Goal: Transaction & Acquisition: Purchase product/service

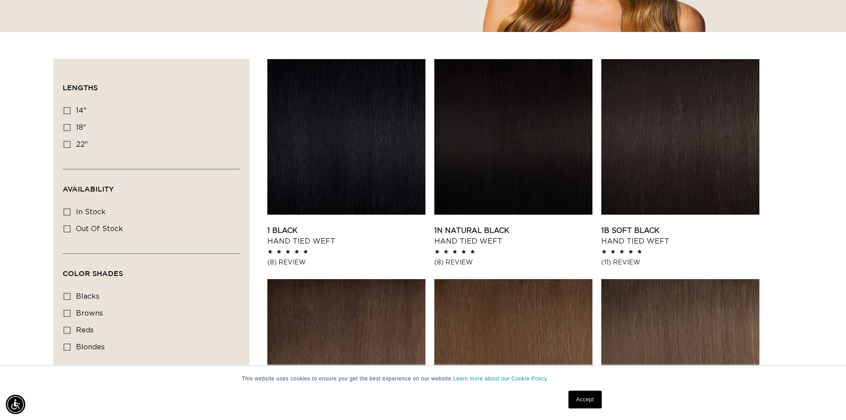
scroll to position [267, 0]
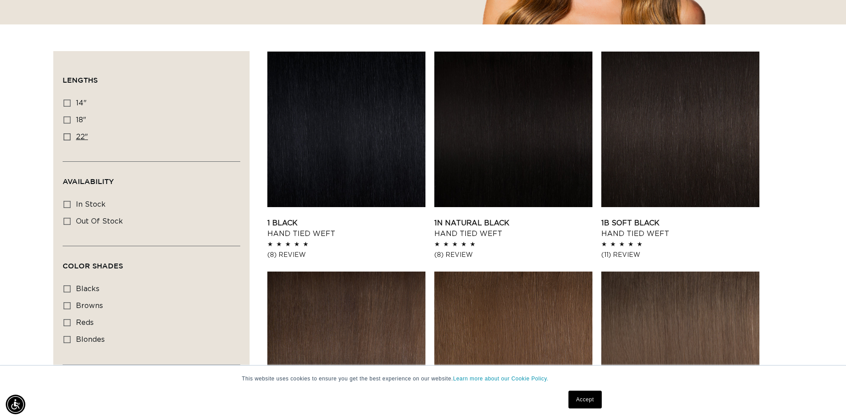
click at [69, 134] on icon at bounding box center [67, 136] width 7 height 7
click at [69, 134] on input "22" 22" (30 products)" at bounding box center [67, 136] width 7 height 7
checkbox input "true"
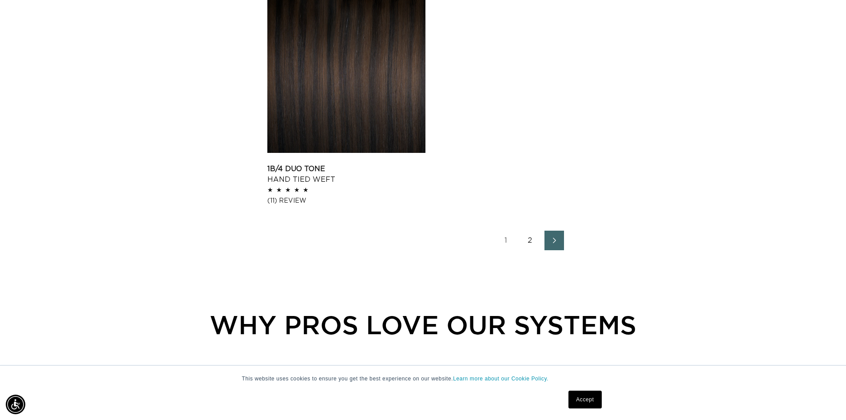
scroll to position [0, 1566]
click at [532, 238] on link "2" at bounding box center [531, 241] width 20 height 20
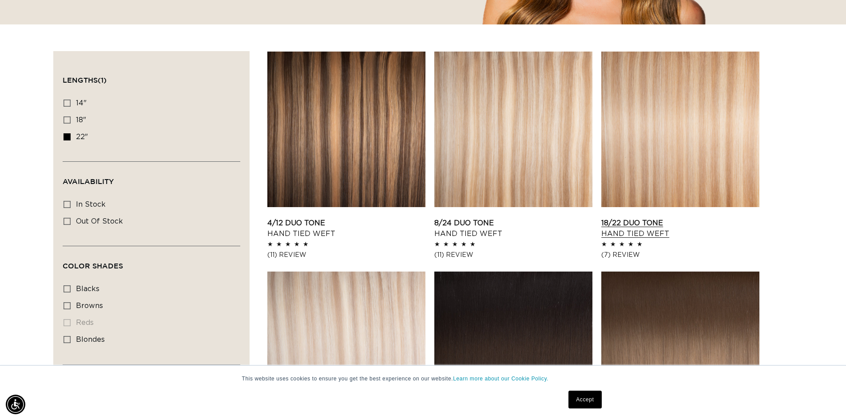
click at [638, 218] on link "18/22 Duo Tone Hand Tied Weft" at bounding box center [680, 228] width 158 height 21
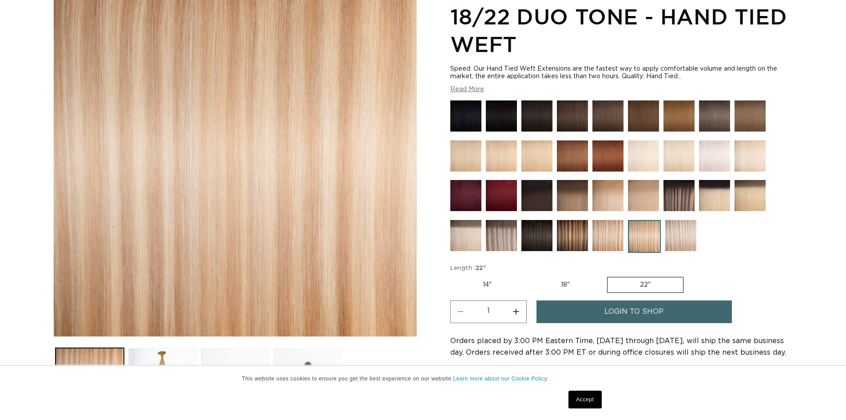
scroll to position [133, 0]
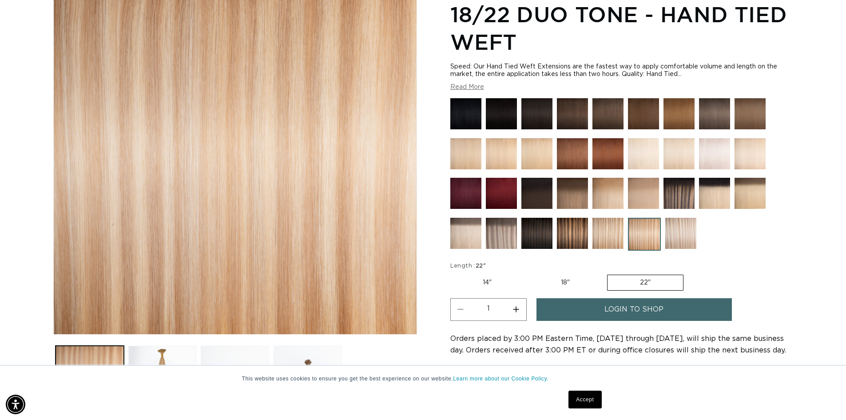
click at [512, 186] on img at bounding box center [501, 193] width 31 height 31
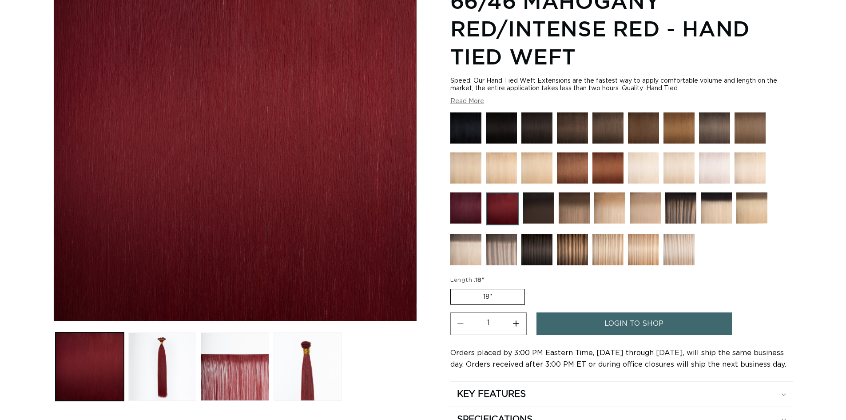
scroll to position [222, 0]
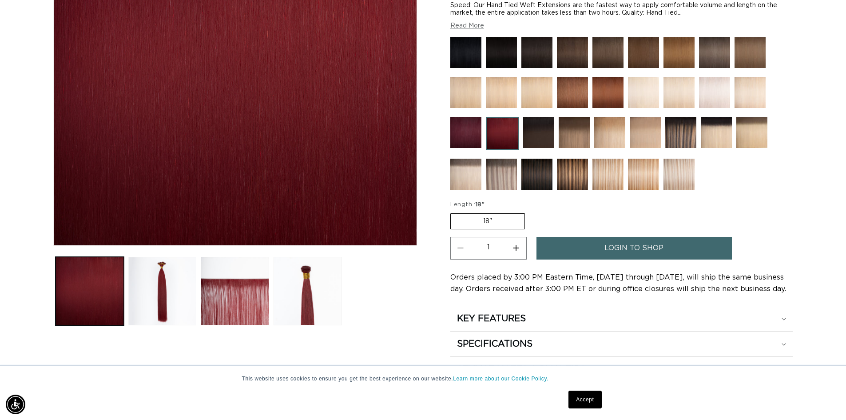
click at [476, 125] on img at bounding box center [465, 132] width 31 height 31
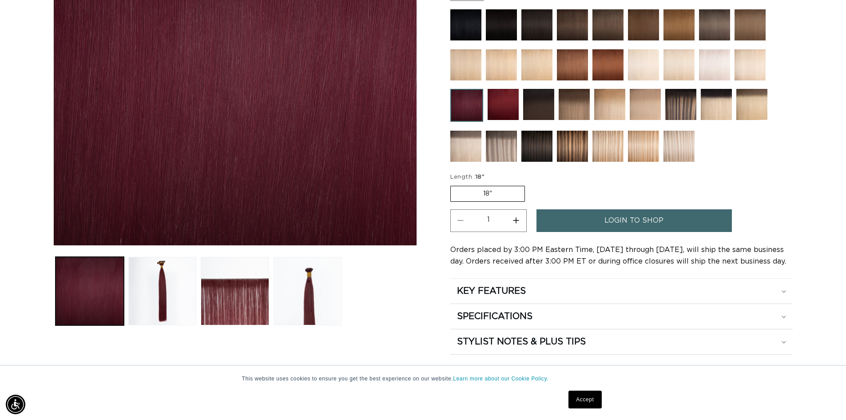
click at [626, 139] on div at bounding box center [621, 87] width 343 height 157
click at [604, 139] on img at bounding box center [608, 146] width 31 height 31
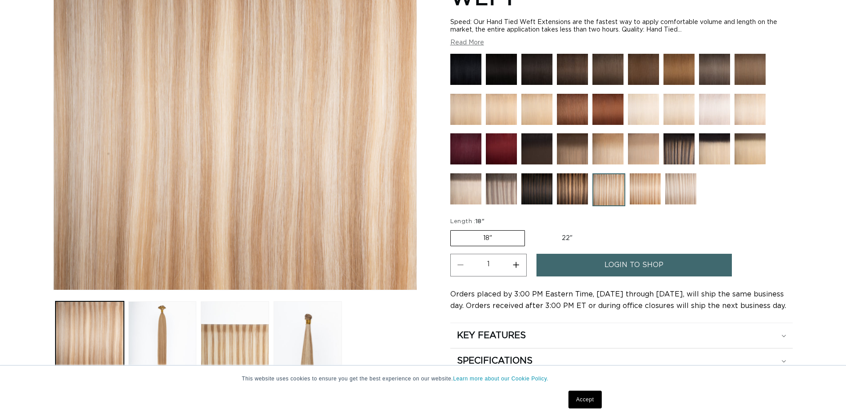
click at [563, 236] on label "22" Variant sold out or unavailable" at bounding box center [568, 238] width 76 height 15
click at [530, 229] on input "22" Variant sold out or unavailable" at bounding box center [530, 228] width 0 height 0
radio input "true"
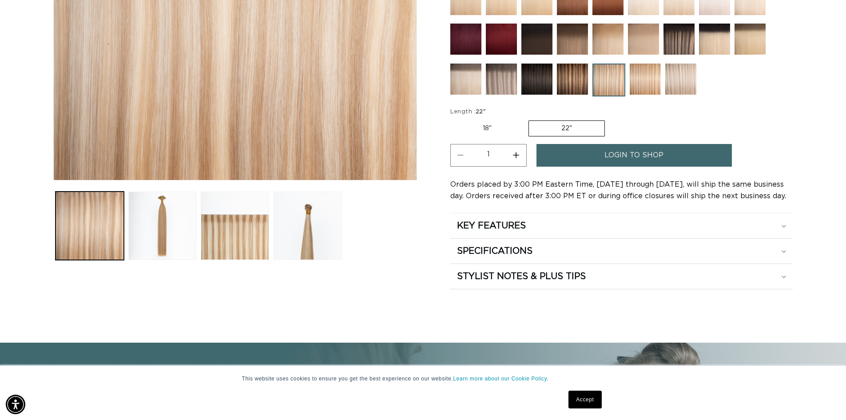
scroll to position [311, 0]
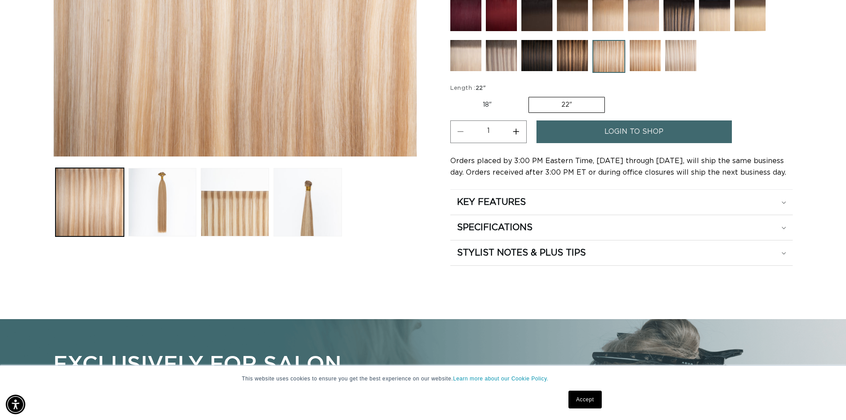
click at [621, 131] on span "login to shop" at bounding box center [634, 131] width 59 height 23
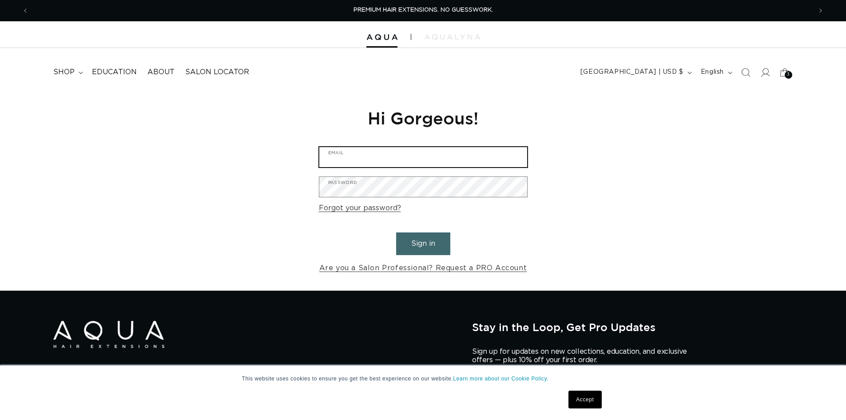
drag, startPoint x: 474, startPoint y: 153, endPoint x: 479, endPoint y: 139, distance: 14.6
click at [474, 153] on input "Email" at bounding box center [423, 157] width 208 height 20
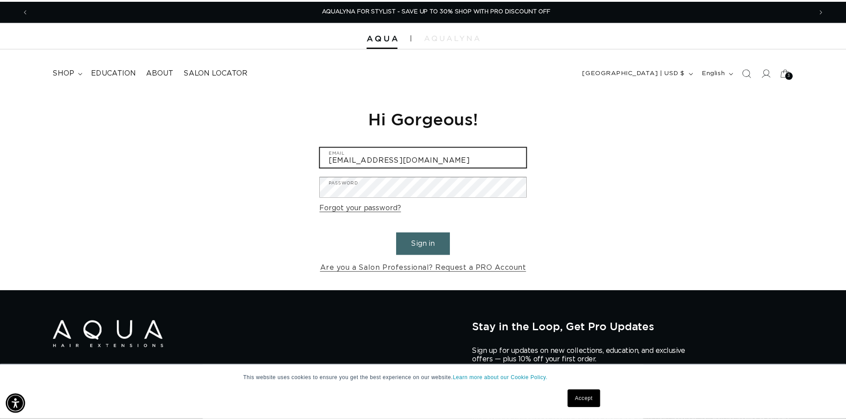
scroll to position [0, 1580]
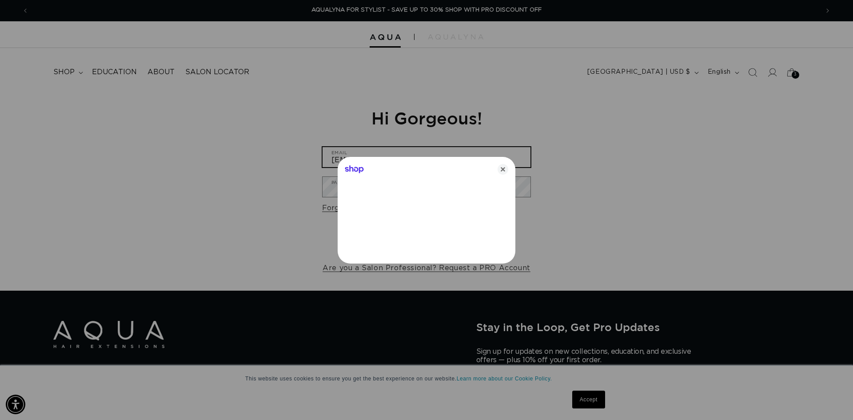
type input "taylormeredith665@yahoo.com"
click at [501, 171] on icon "Close" at bounding box center [503, 169] width 11 height 11
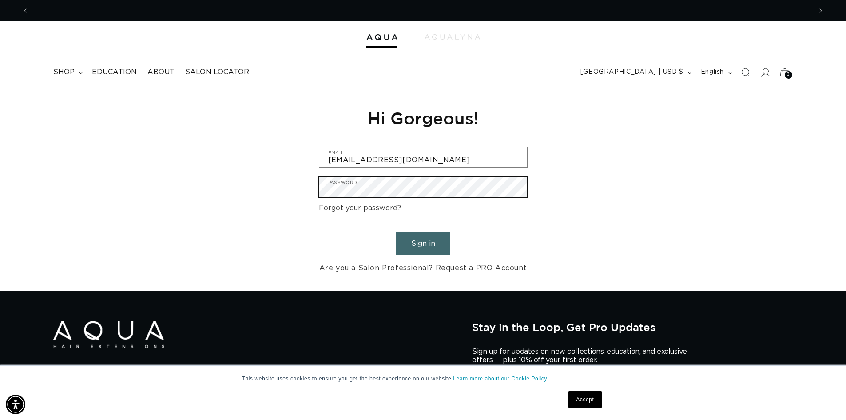
scroll to position [0, 0]
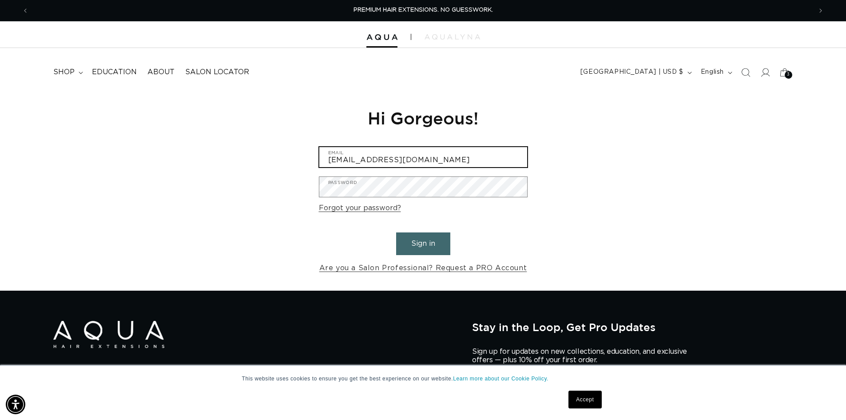
click at [478, 166] on input "taylormeredith665@yahoo.com" at bounding box center [423, 157] width 208 height 20
click at [480, 161] on input "taylormeredith665@yahoo.com" at bounding box center [423, 157] width 208 height 20
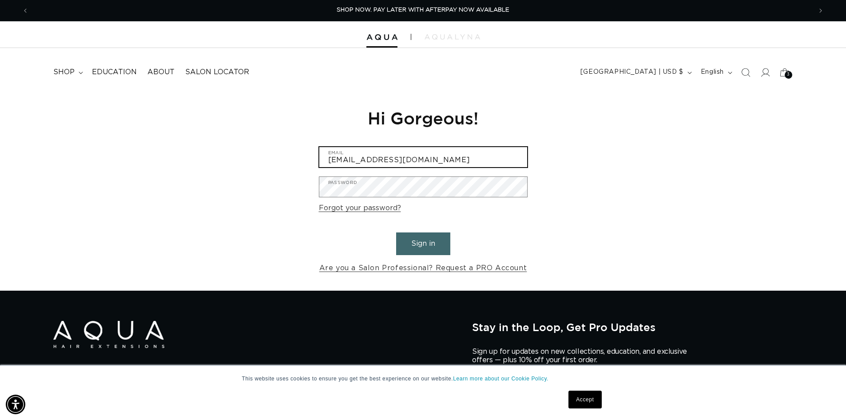
click at [480, 161] on input "taylormeredith665@yahoo.com" at bounding box center [423, 157] width 208 height 20
click at [362, 160] on input "taylormerdith665@yahoo.com" at bounding box center [423, 157] width 208 height 20
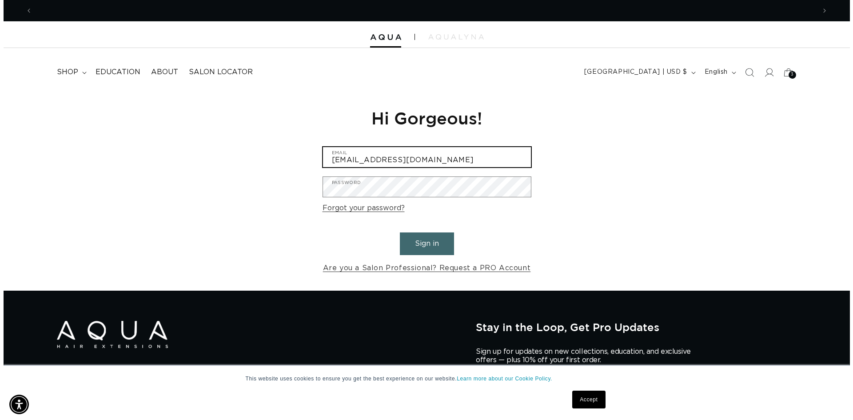
scroll to position [0, 783]
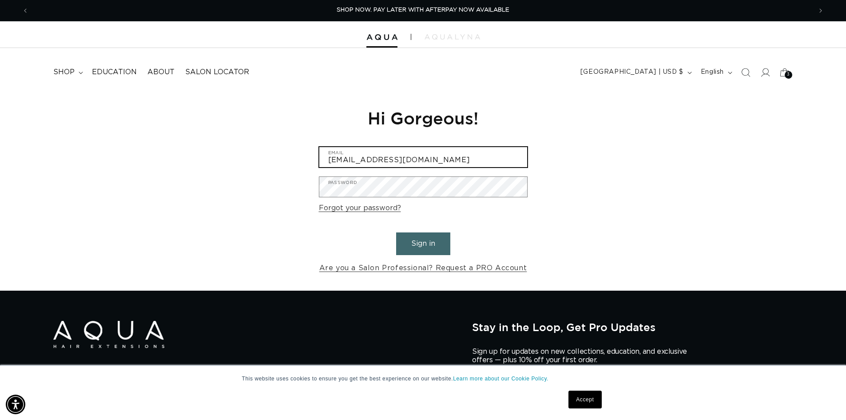
type input "taylormeredith665@yahoo.com"
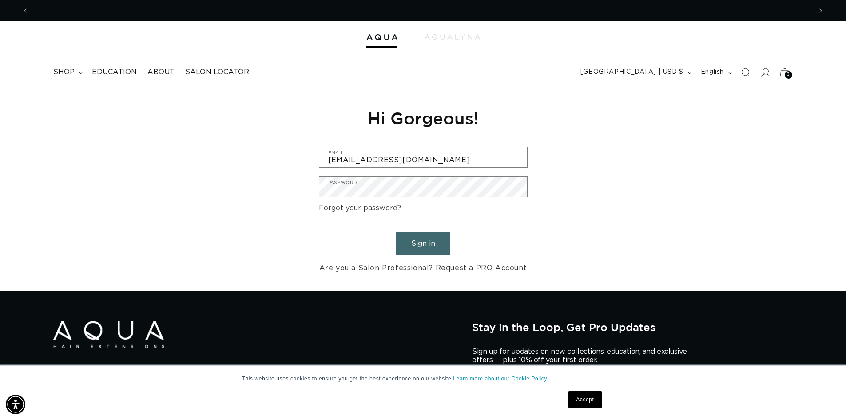
scroll to position [0, 1566]
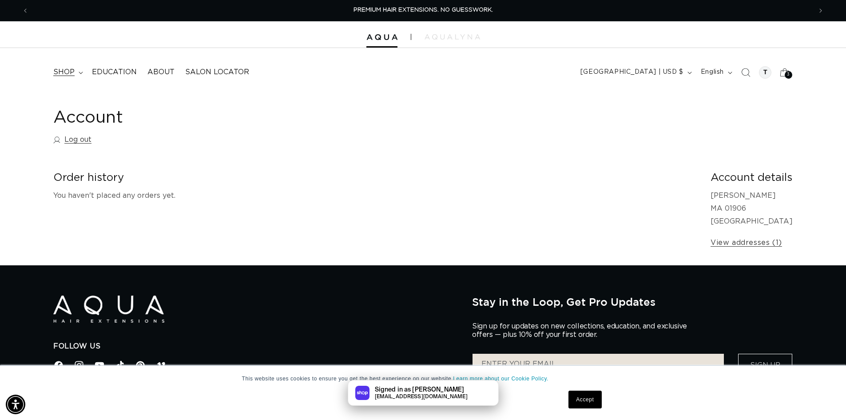
click at [76, 75] on summary "shop" at bounding box center [67, 72] width 39 height 20
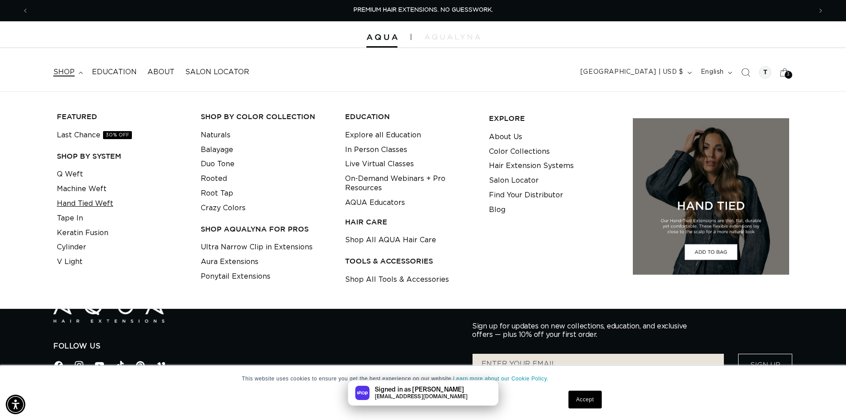
click at [100, 203] on link "Hand Tied Weft" at bounding box center [85, 203] width 56 height 15
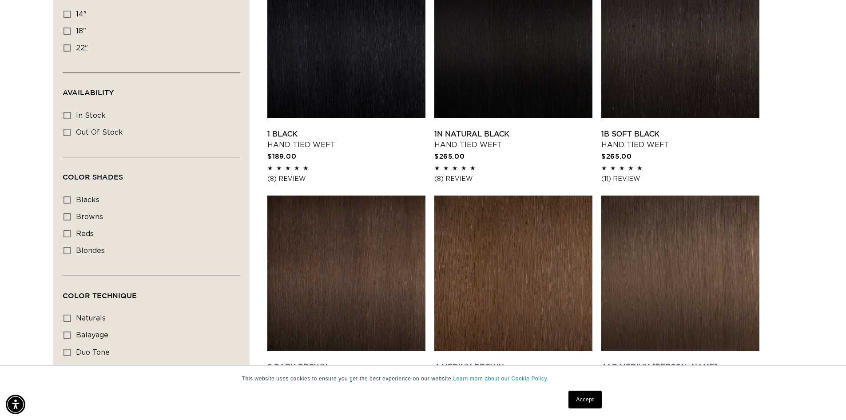
scroll to position [0, 1566]
click at [66, 47] on icon at bounding box center [67, 47] width 7 height 7
click at [66, 47] on input "22" 22" (30 products)" at bounding box center [67, 47] width 7 height 7
checkbox input "true"
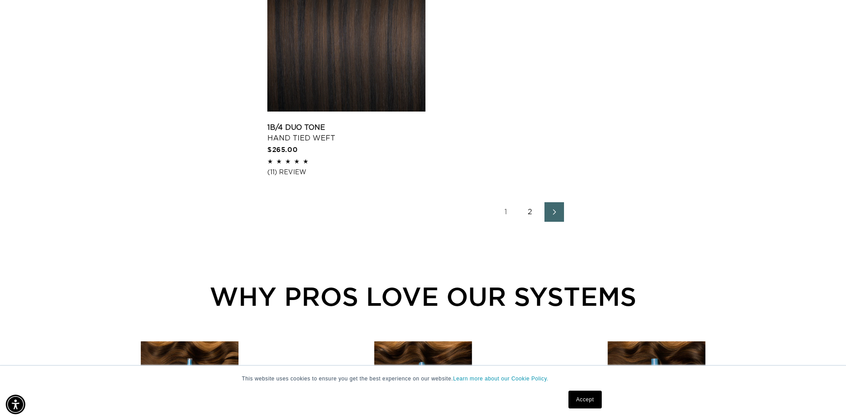
scroll to position [0, 783]
click at [537, 211] on link "2" at bounding box center [531, 212] width 20 height 20
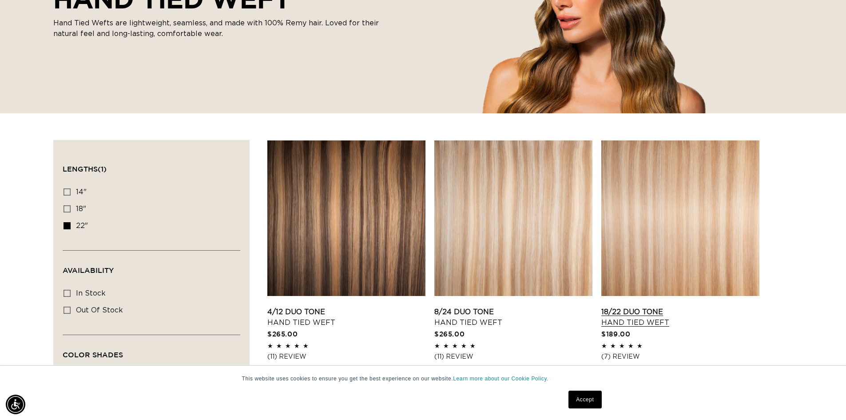
scroll to position [0, 1566]
click at [662, 307] on link "18/22 Duo Tone Hand Tied Weft" at bounding box center [680, 317] width 158 height 21
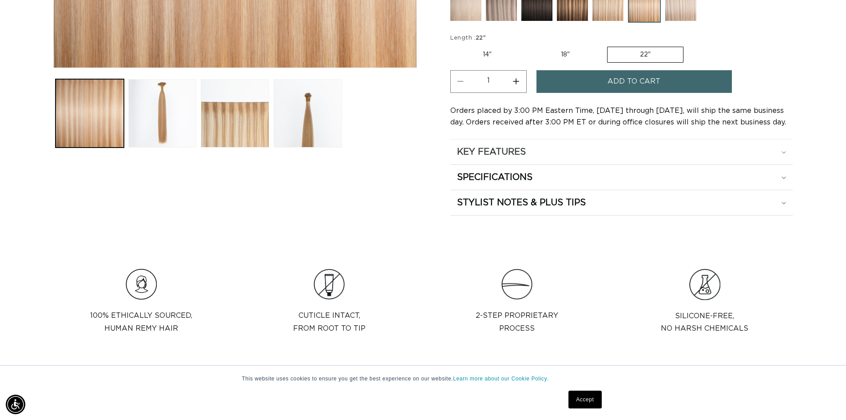
click at [781, 154] on div "KEY FEATURES" at bounding box center [621, 152] width 329 height 12
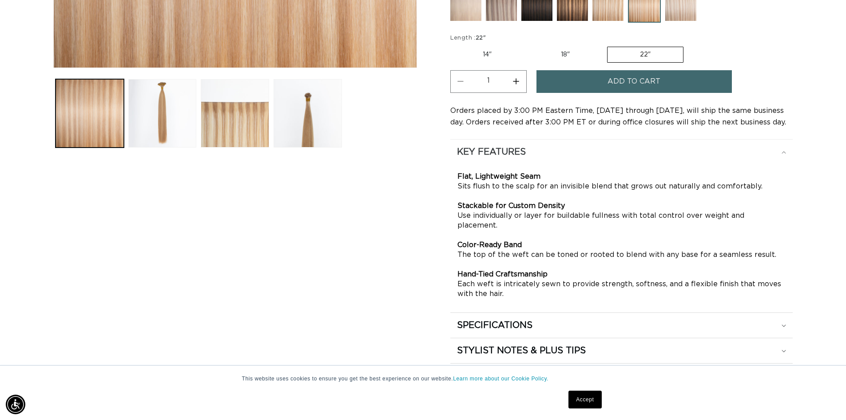
scroll to position [0, 783]
click at [781, 154] on div "KEY FEATURES" at bounding box center [621, 152] width 329 height 12
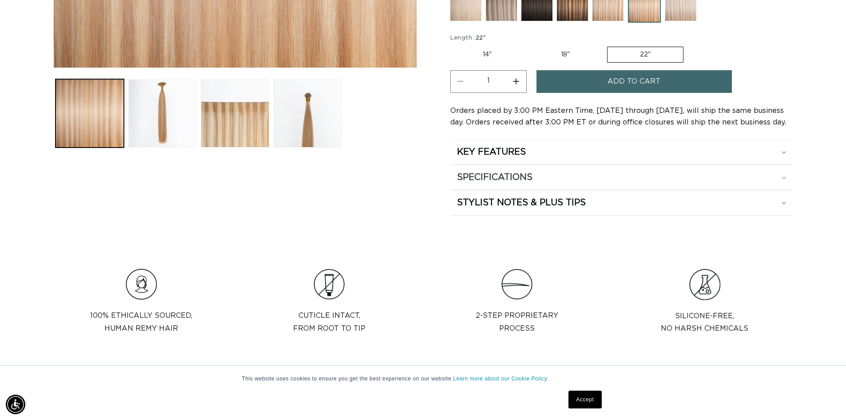
click at [772, 180] on div "SPECIFICATIONS" at bounding box center [621, 177] width 329 height 12
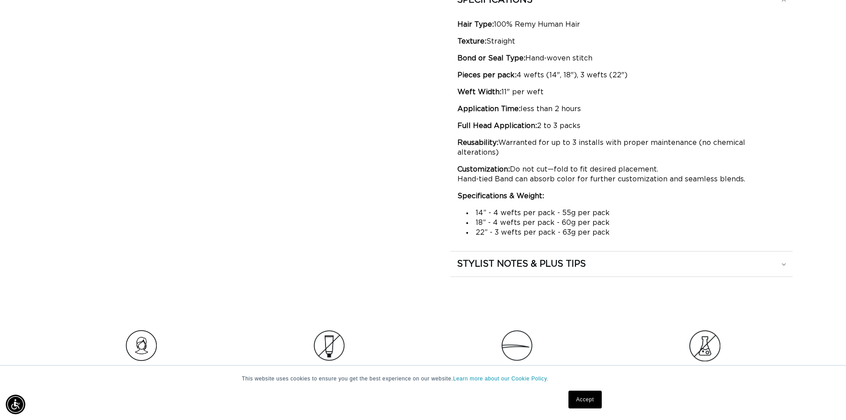
scroll to position [577, 0]
click at [612, 260] on summary "STYLIST NOTES & PLUS TIPS" at bounding box center [621, 263] width 343 height 25
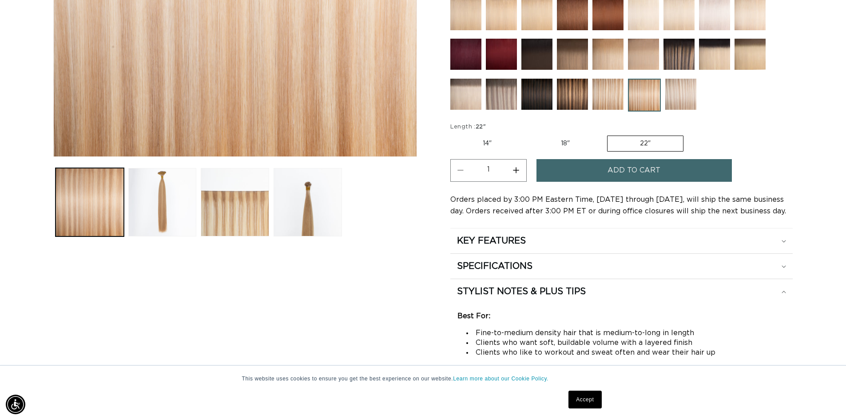
scroll to position [0, 783]
click at [558, 266] on div "SPECIFICATIONS" at bounding box center [621, 266] width 329 height 12
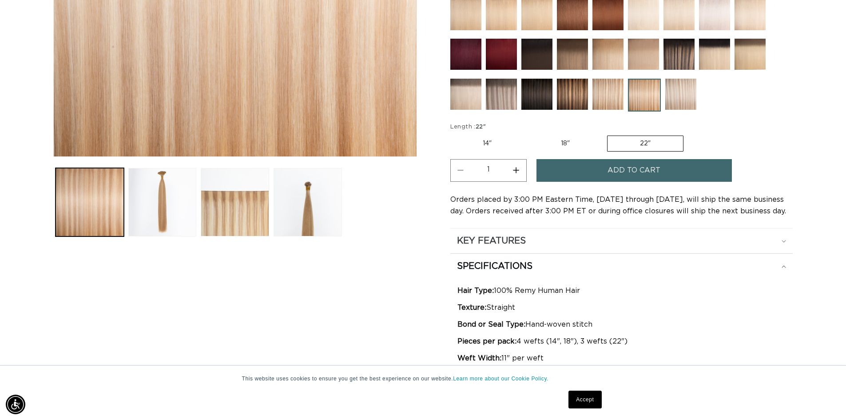
click at [547, 243] on div "KEY FEATURES" at bounding box center [621, 241] width 329 height 12
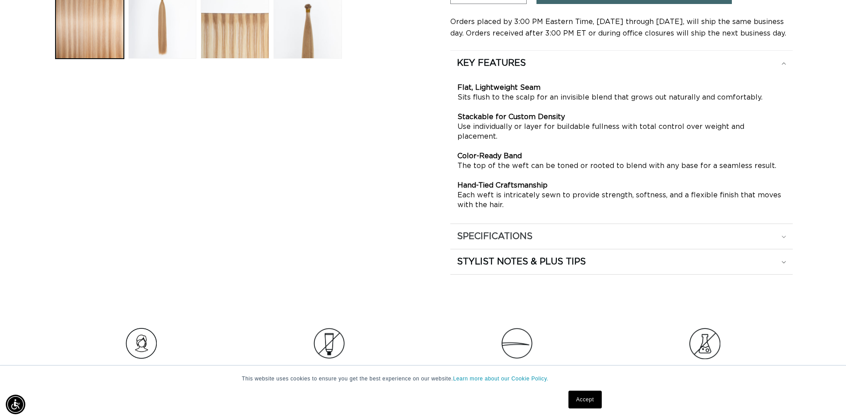
scroll to position [0, 1566]
click at [547, 234] on summary "SPECIFICATIONS" at bounding box center [621, 236] width 343 height 25
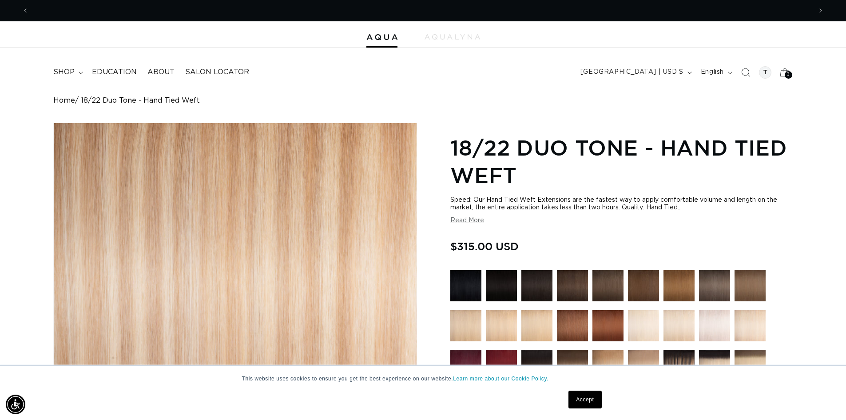
scroll to position [0, 783]
